Goal: Information Seeking & Learning: Check status

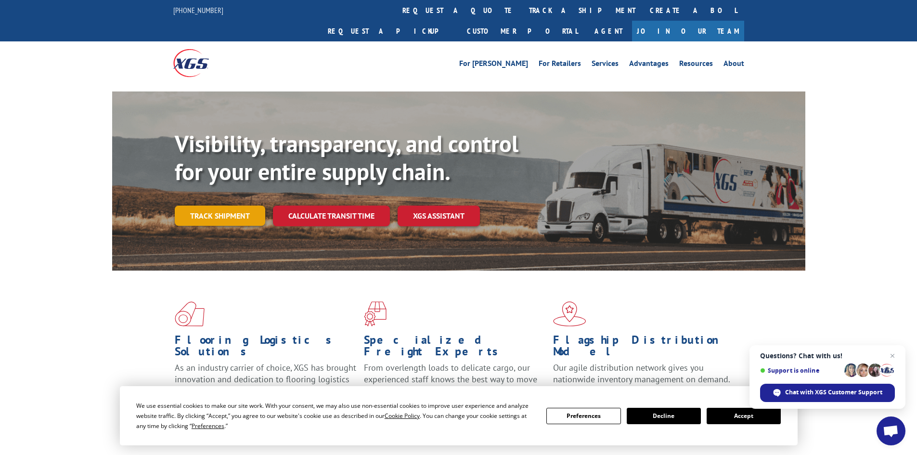
click at [227, 205] on link "Track shipment" at bounding box center [220, 215] width 90 height 20
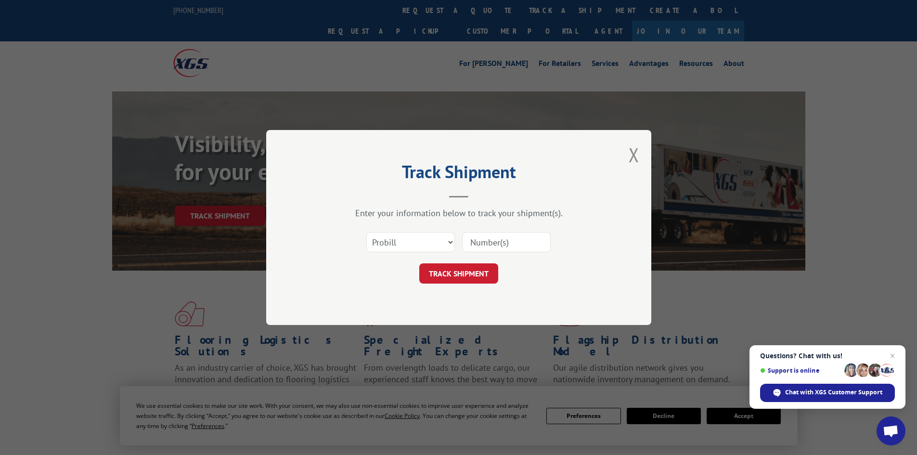
paste input "2871695"
type input "2871695"
click at [414, 242] on select "Select category... Probill BOL PO" at bounding box center [410, 242] width 89 height 20
select select "bol"
click at [366, 232] on select "Select category... Probill BOL PO" at bounding box center [410, 242] width 89 height 20
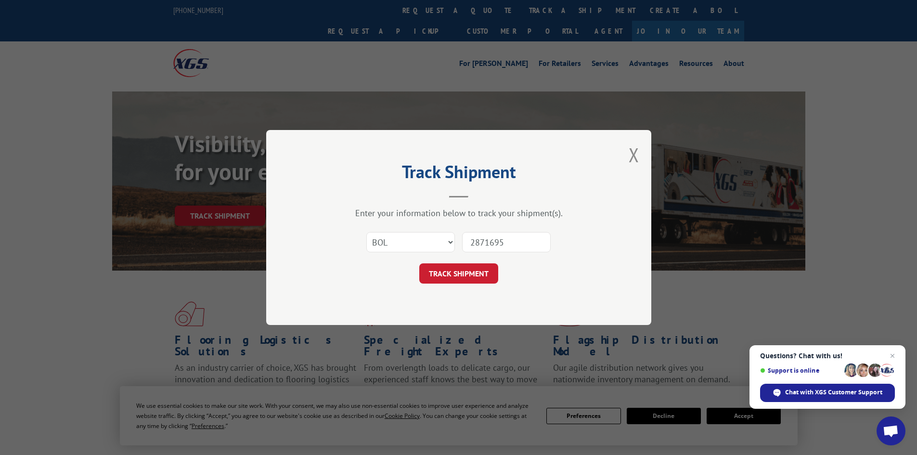
click at [453, 274] on button "TRACK SHIPMENT" at bounding box center [458, 273] width 79 height 20
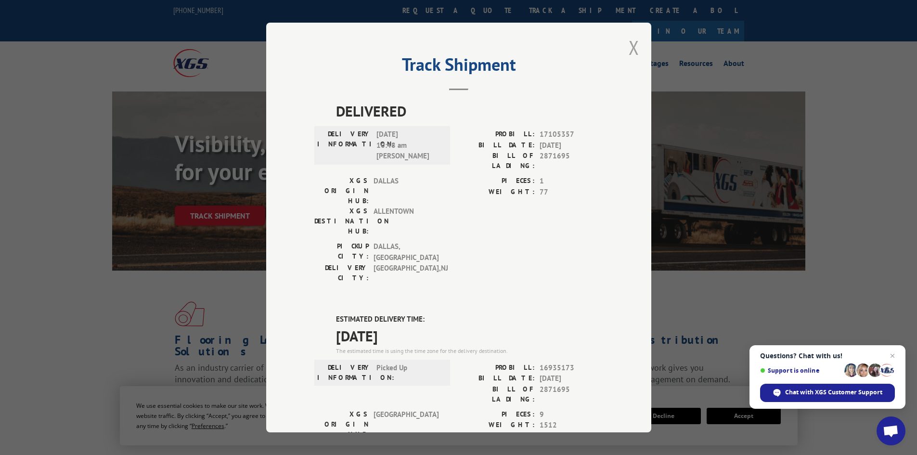
click at [628, 57] on button "Close modal" at bounding box center [633, 47] width 11 height 25
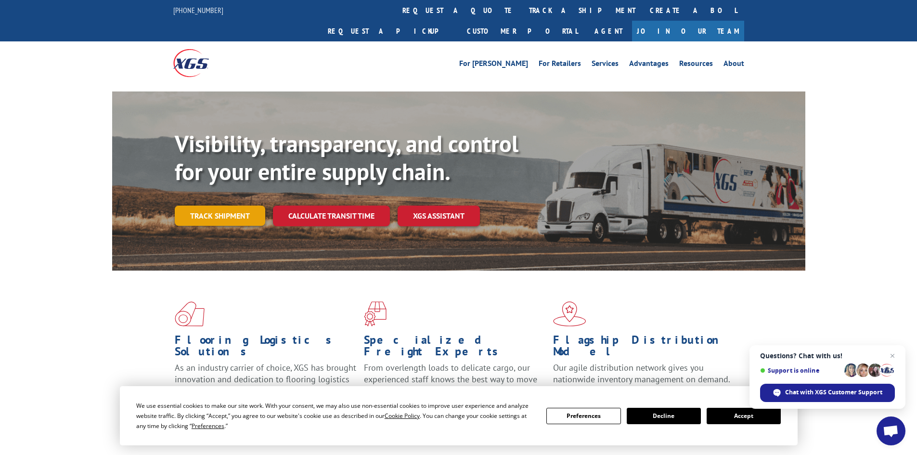
click at [229, 205] on link "Track shipment" at bounding box center [220, 215] width 90 height 20
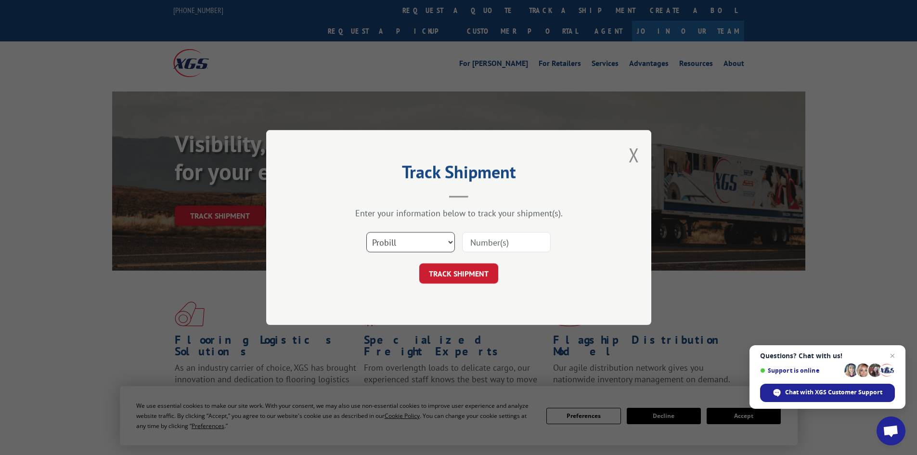
drag, startPoint x: 392, startPoint y: 242, endPoint x: 395, endPoint y: 248, distance: 6.9
click at [392, 242] on select "Select category... Probill BOL PO" at bounding box center [410, 242] width 89 height 20
select select "bol"
click at [366, 232] on select "Select category... Probill BOL PO" at bounding box center [410, 242] width 89 height 20
paste input "2871767"
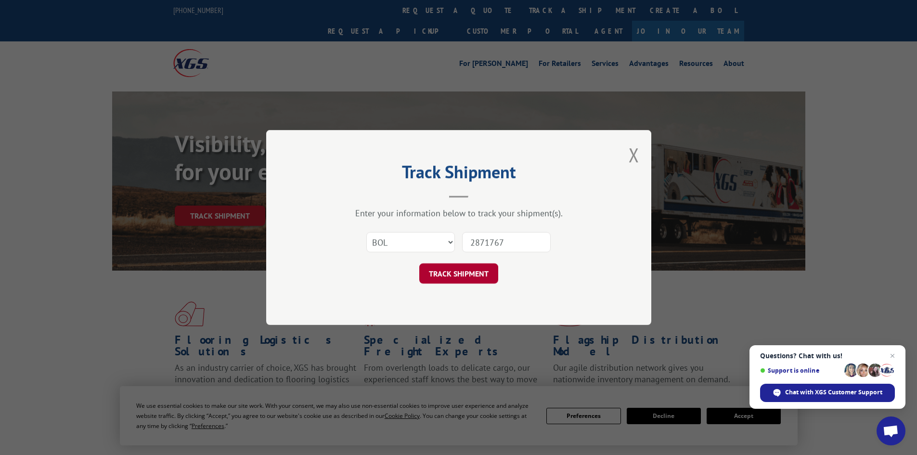
type input "2871767"
click at [483, 265] on button "TRACK SHIPMENT" at bounding box center [458, 273] width 79 height 20
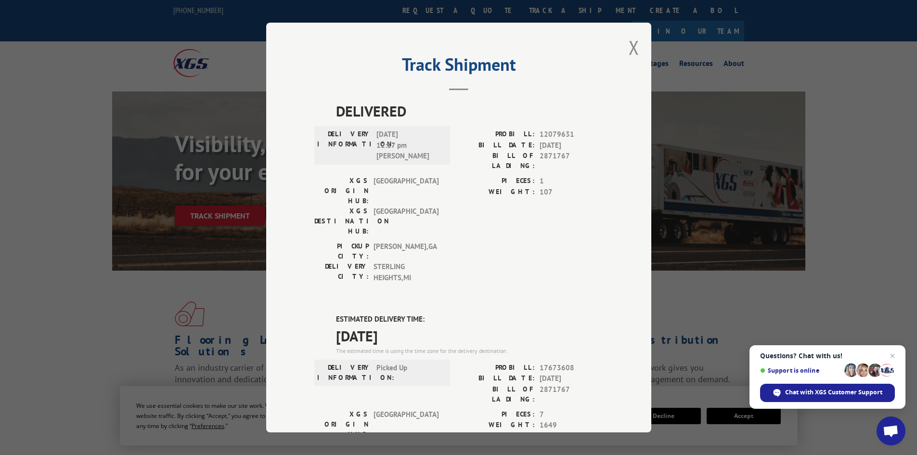
drag, startPoint x: 623, startPoint y: 56, endPoint x: 608, endPoint y: 87, distance: 34.2
click at [622, 56] on div "Track Shipment DELIVERED DELIVERY INFORMATION: [DATE] 12:17 pm [PERSON_NAME]: 1…" at bounding box center [458, 227] width 385 height 409
click at [627, 45] on div "Track Shipment DELIVERED DELIVERY INFORMATION: [DATE] 12:17 pm [PERSON_NAME]: 1…" at bounding box center [458, 227] width 385 height 409
click at [629, 46] on button "Close modal" at bounding box center [633, 47] width 11 height 25
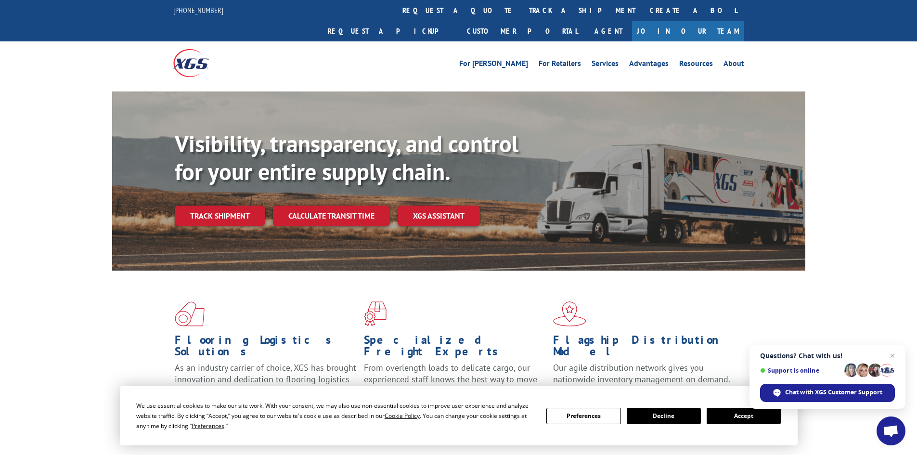
drag, startPoint x: 236, startPoint y: 200, endPoint x: 256, endPoint y: 200, distance: 19.7
click at [236, 205] on link "Track shipment" at bounding box center [220, 215] width 90 height 20
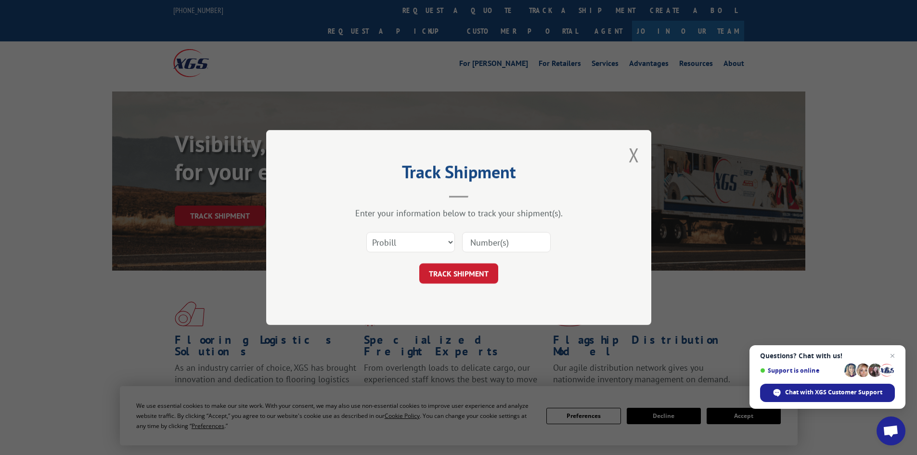
paste input "2870242"
type input "2870242"
drag, startPoint x: 434, startPoint y: 238, endPoint x: 425, endPoint y: 247, distance: 13.3
click at [434, 238] on select "Select category... Probill BOL PO" at bounding box center [410, 242] width 89 height 20
select select "bol"
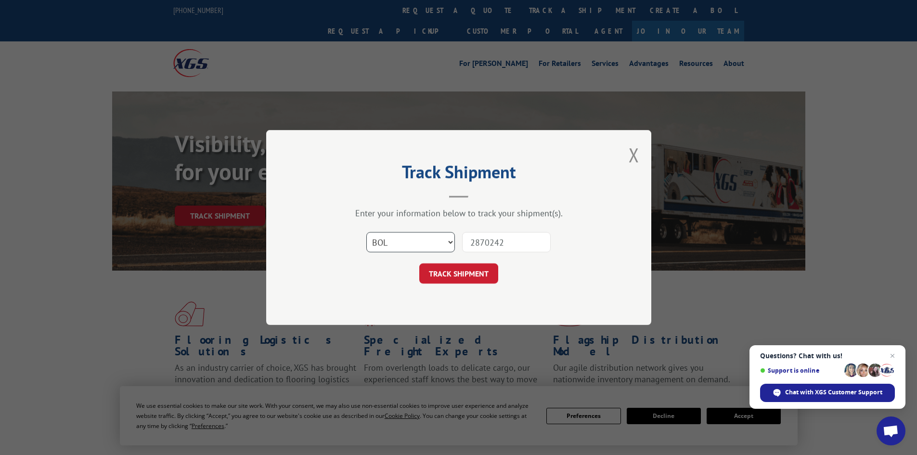
click at [366, 232] on select "Select category... Probill BOL PO" at bounding box center [410, 242] width 89 height 20
click at [462, 280] on button "TRACK SHIPMENT" at bounding box center [458, 273] width 79 height 20
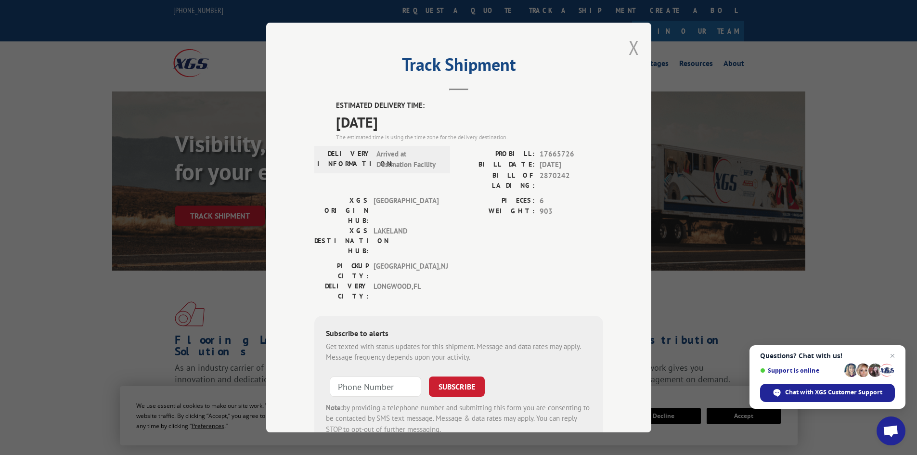
click at [628, 48] on button "Close modal" at bounding box center [633, 47] width 11 height 25
